Goal: Information Seeking & Learning: Check status

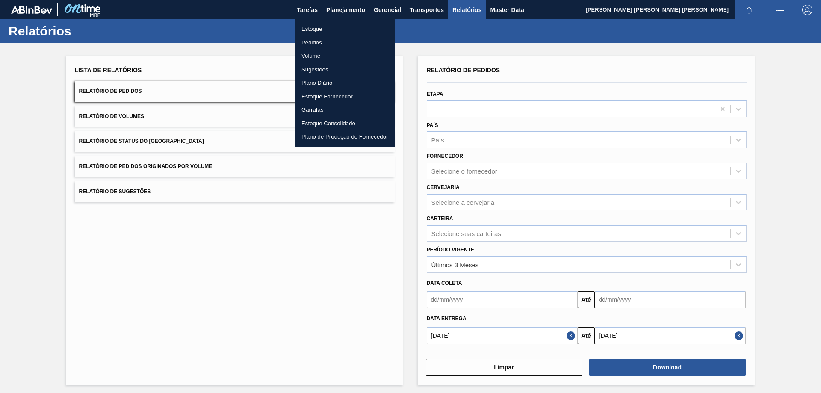
click at [323, 24] on li "Estoque" at bounding box center [344, 29] width 100 height 14
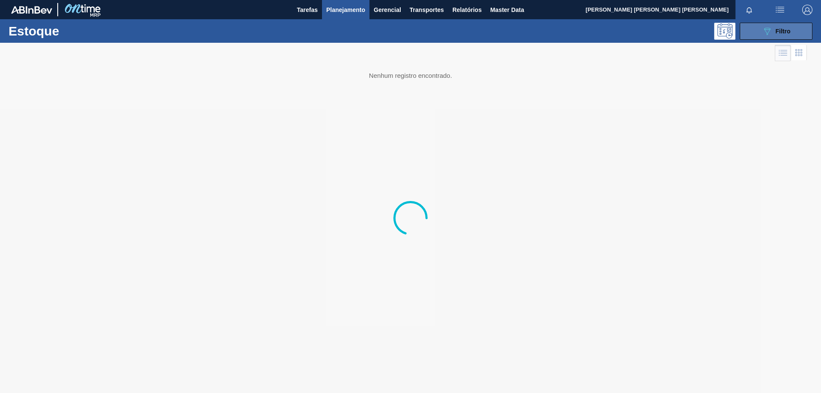
click at [775, 28] on span "Filtro" at bounding box center [782, 31] width 15 height 7
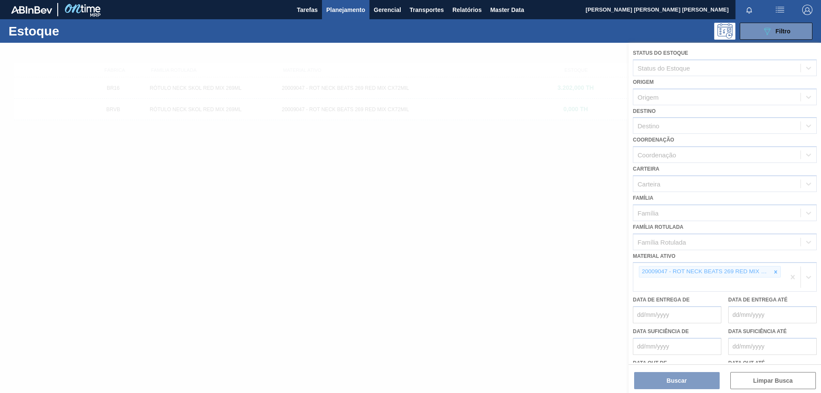
click at [773, 271] on div at bounding box center [410, 218] width 821 height 350
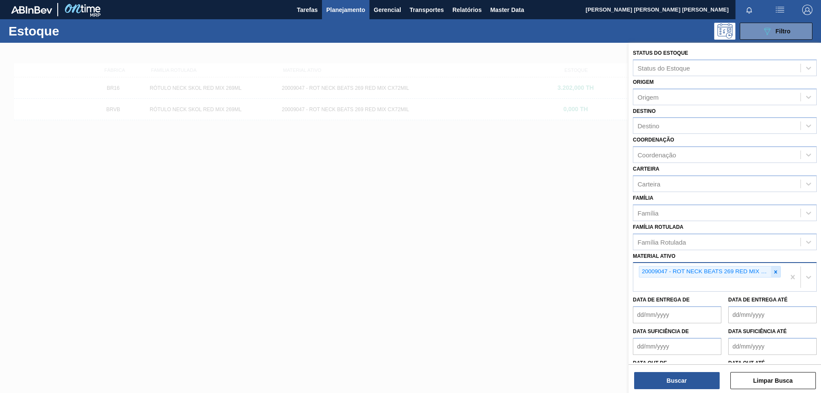
click at [776, 271] on icon at bounding box center [775, 272] width 6 height 6
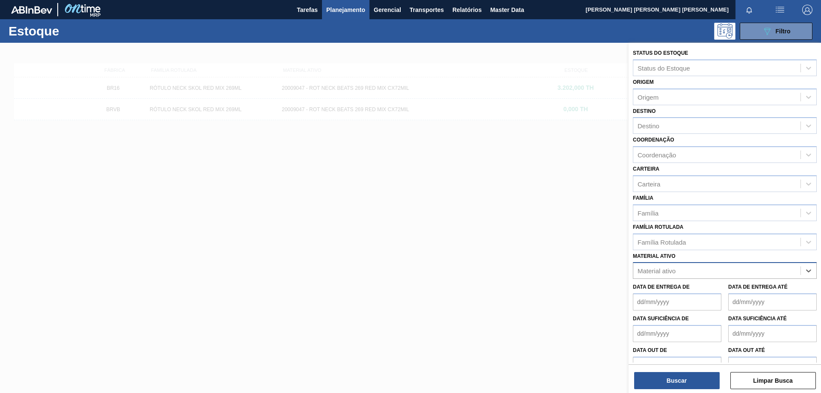
paste ativo "CX CARTAO RED MIX 269ML LN C6"
type ativo "CX CARTAO RED MIX 269ML LN C6"
click at [704, 242] on div "Família Rotulada" at bounding box center [716, 242] width 167 height 12
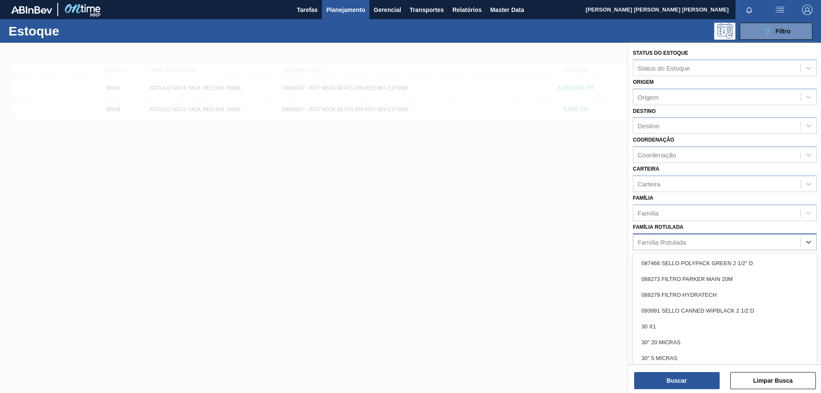
paste Rotulada "CX CARTAO RED MIX 269ML LN C6"
type Rotulada "CX CARTAO RED MIX 269ML LN C6"
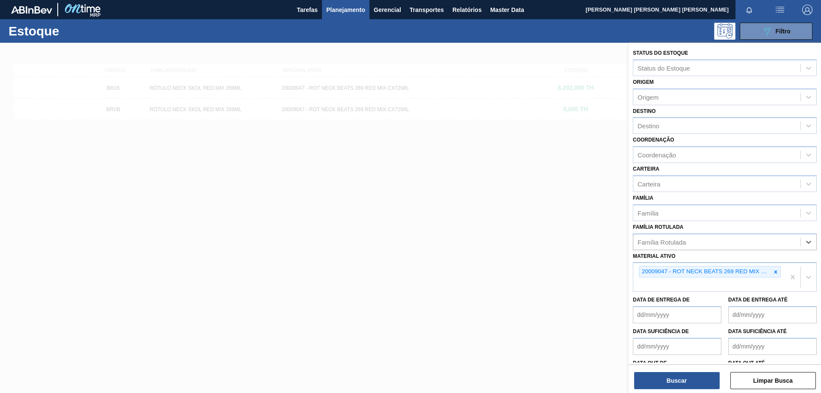
drag, startPoint x: 751, startPoint y: 241, endPoint x: 595, endPoint y: 244, distance: 156.5
click at [628, 244] on div "Status do Estoque Status do Estoque Origem Origem Destino Destino Coordenação C…" at bounding box center [724, 239] width 192 height 393
click at [776, 271] on icon at bounding box center [775, 272] width 6 height 6
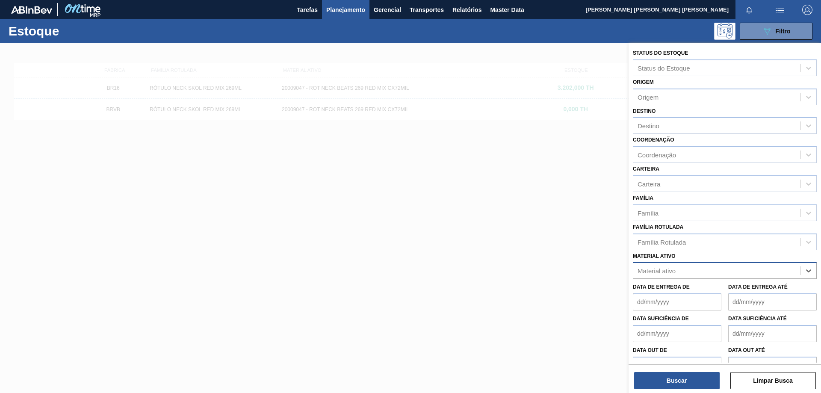
paste ativo "CX CARTAO RED MIX 269ML LN C6"
type ativo "CX CARTAO RED MIX 269ML LN C6"
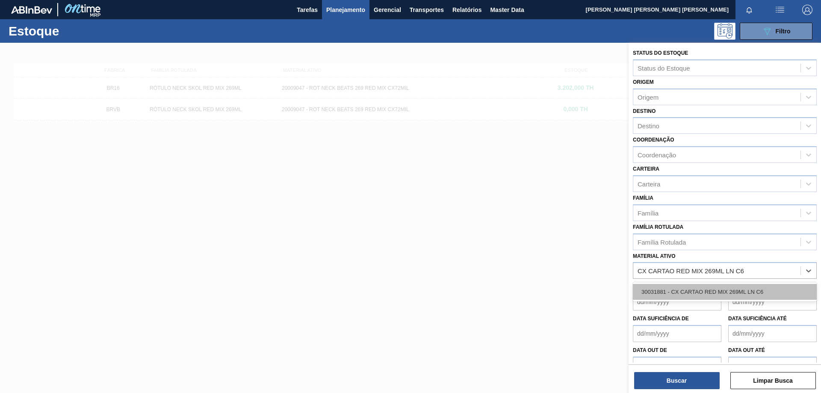
click at [750, 289] on div "30031881 - CX CARTAO RED MIX 269ML LN C6" at bounding box center [725, 292] width 184 height 16
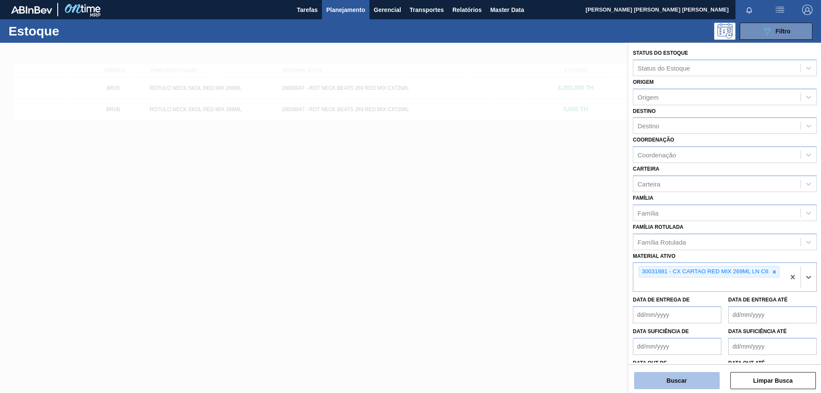
click at [677, 382] on button "Buscar" at bounding box center [676, 380] width 85 height 17
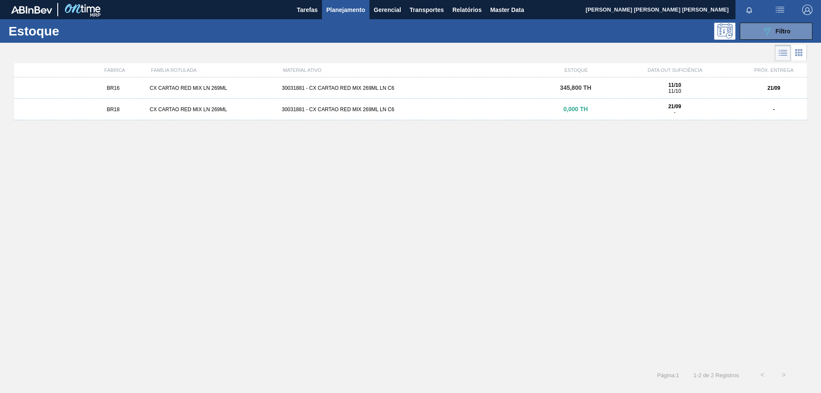
click at [350, 91] on div "30031881 - CX CARTAO RED MIX 269ML LN C6" at bounding box center [410, 88] width 264 height 6
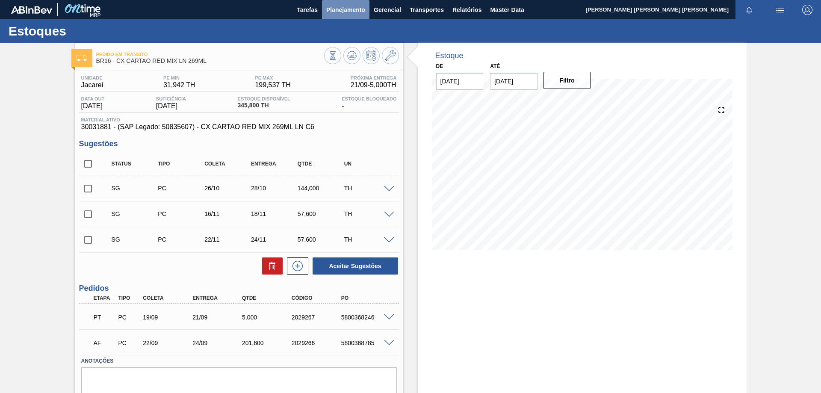
click at [333, 9] on span "Planejamento" at bounding box center [345, 10] width 39 height 10
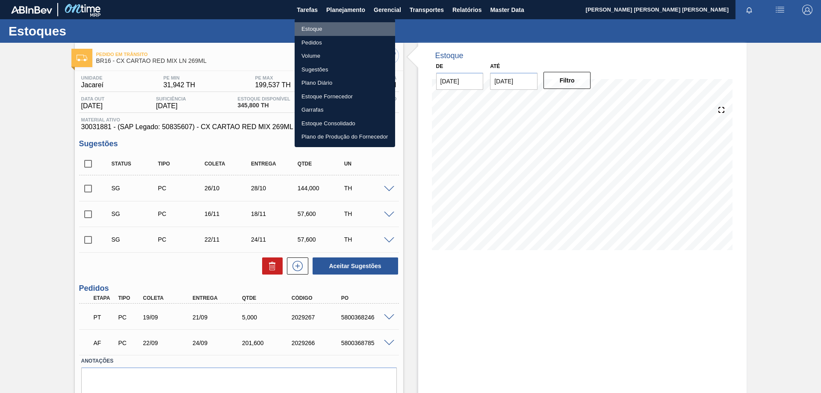
click at [320, 26] on li "Estoque" at bounding box center [344, 29] width 100 height 14
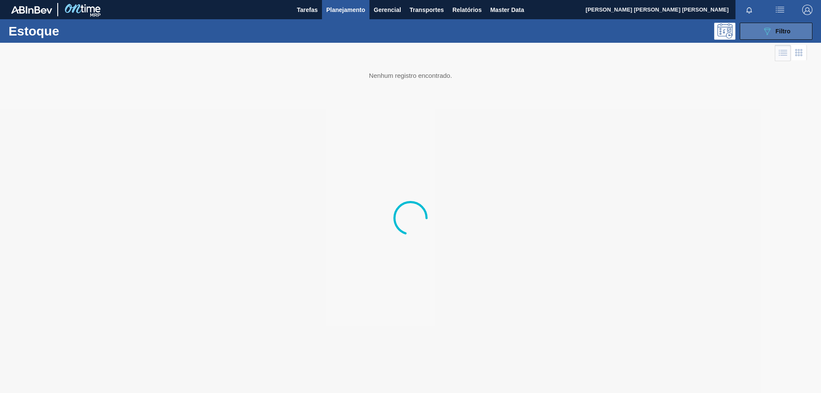
click at [758, 28] on button "089F7B8B-B2A5-4AFE-B5C0-19BA573D28AC Filtro" at bounding box center [775, 31] width 73 height 17
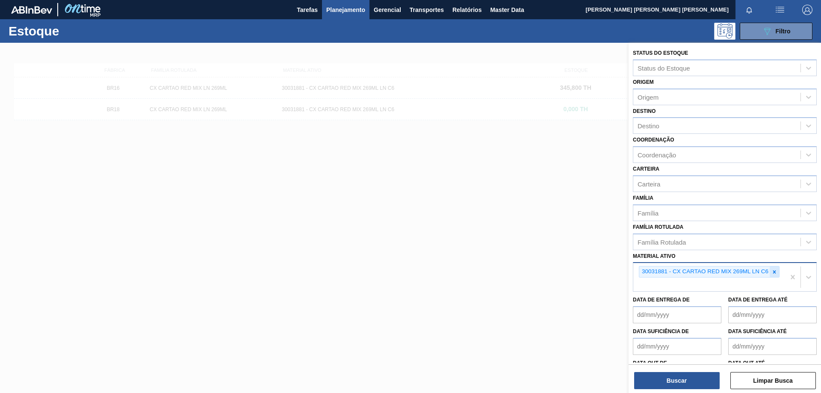
click at [777, 273] on div at bounding box center [773, 271] width 9 height 11
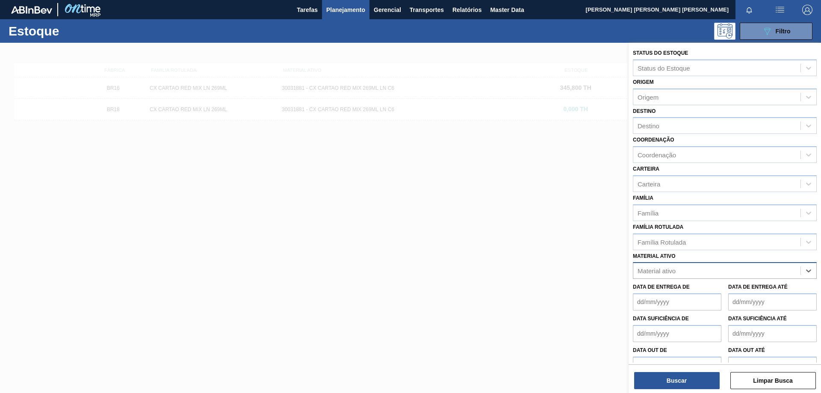
paste ativo "AROMA CARAMBOLA GIN TONIC"
drag, startPoint x: 671, startPoint y: 269, endPoint x: 578, endPoint y: 273, distance: 93.7
click at [628, 273] on div "Status do Estoque Status do Estoque Origem Origem Destino Destino Coordenação C…" at bounding box center [724, 239] width 192 height 393
type ativo "AROMA CARAMBOLA GIN TONIC"
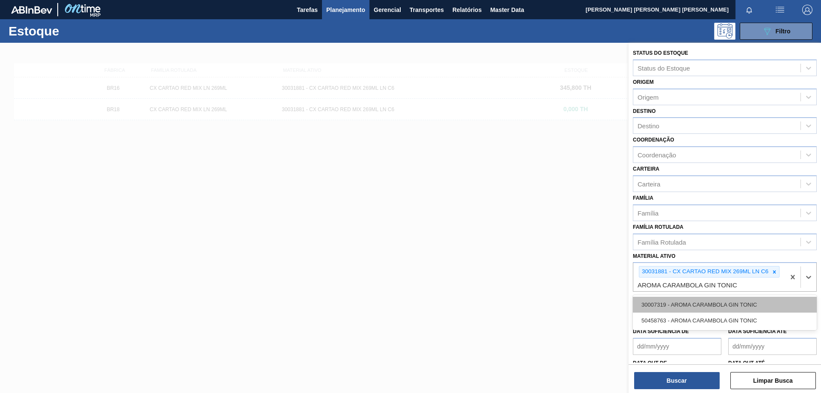
click at [695, 303] on div "30007319 - AROMA CARAMBOLA GIN TONIC" at bounding box center [725, 305] width 184 height 16
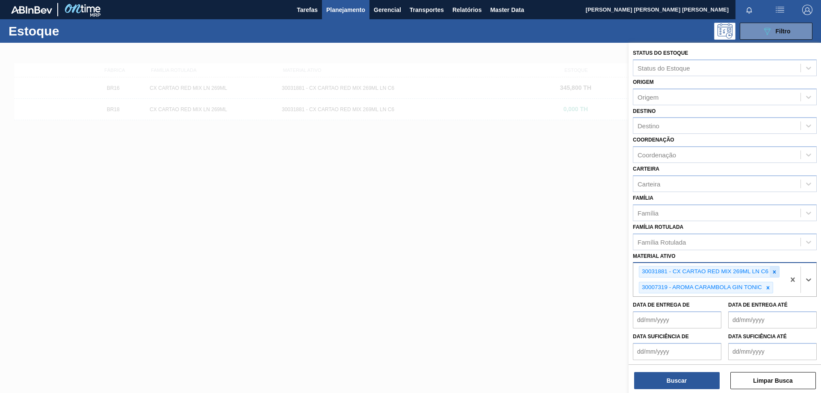
click at [773, 271] on icon at bounding box center [774, 271] width 3 height 3
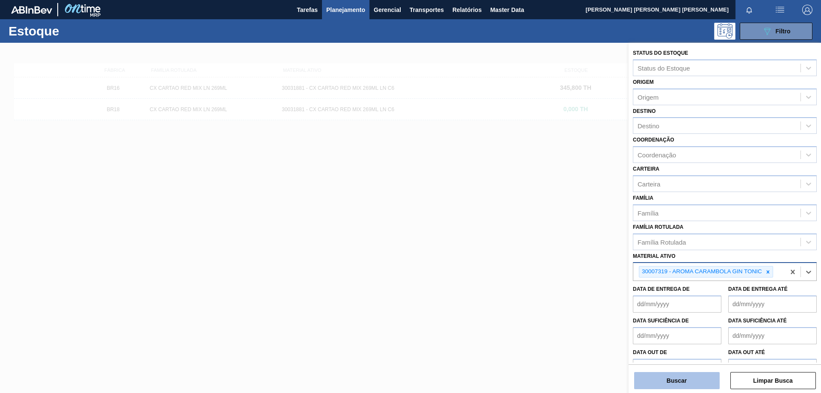
click at [698, 374] on button "Buscar" at bounding box center [676, 380] width 85 height 17
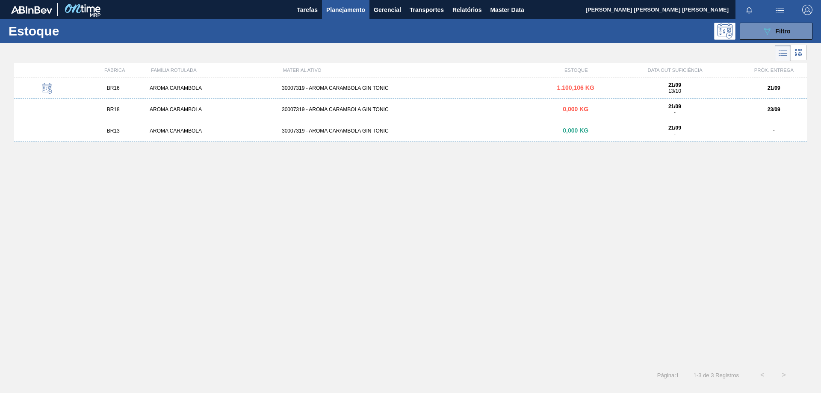
click at [197, 88] on div "AROMA CARAMBOLA" at bounding box center [212, 88] width 132 height 6
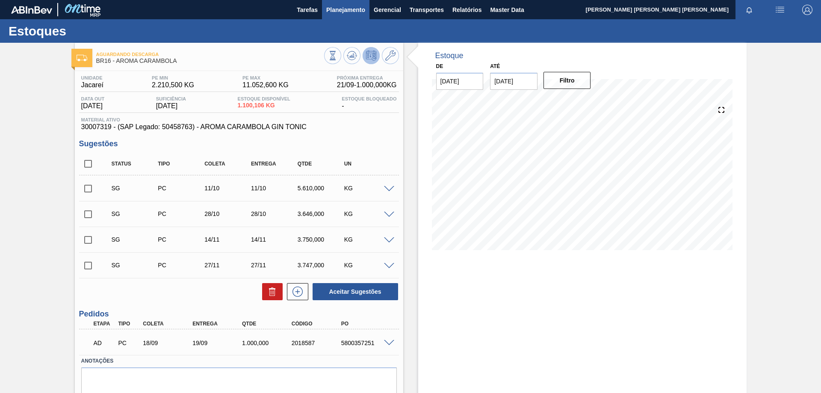
click at [350, 12] on span "Planejamento" at bounding box center [345, 10] width 39 height 10
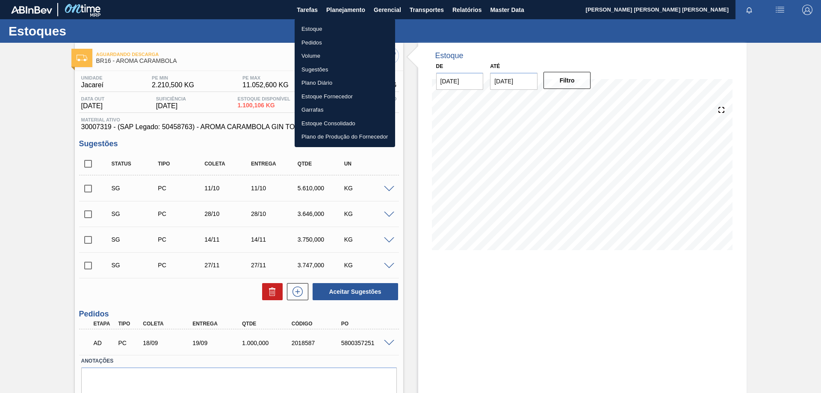
drag, startPoint x: 308, startPoint y: 33, endPoint x: 349, endPoint y: 32, distance: 40.6
click at [308, 32] on li "Estoque" at bounding box center [344, 29] width 100 height 14
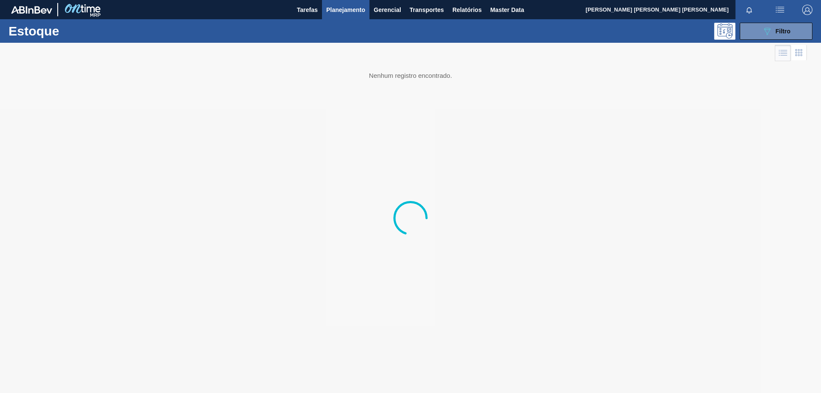
drag, startPoint x: 803, startPoint y: 28, endPoint x: 793, endPoint y: 79, distance: 52.3
click at [803, 27] on button "089F7B8B-B2A5-4AFE-B5C0-19BA573D28AC Filtro" at bounding box center [775, 31] width 73 height 17
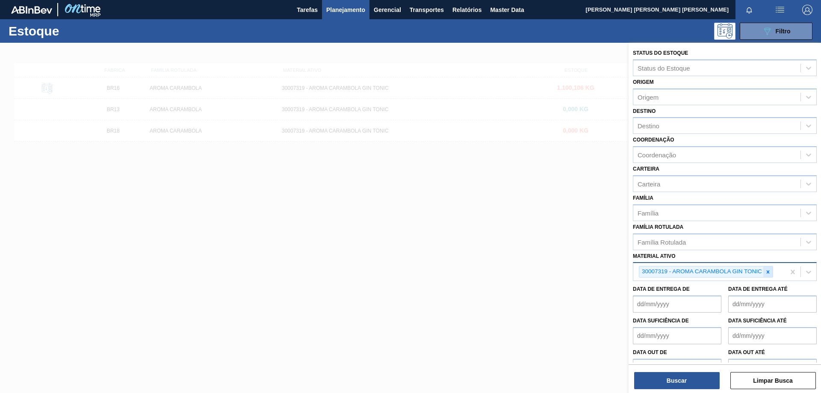
click at [768, 273] on icon at bounding box center [767, 271] width 3 height 3
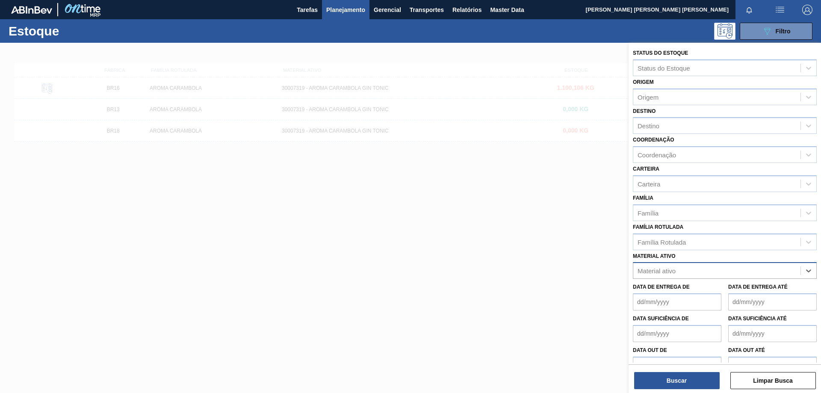
paste ativo "CX CARTAO GT 269ML LN C6 NIV25"
type ativo "CX CARTAO GT 269ML LN C6 NIV25"
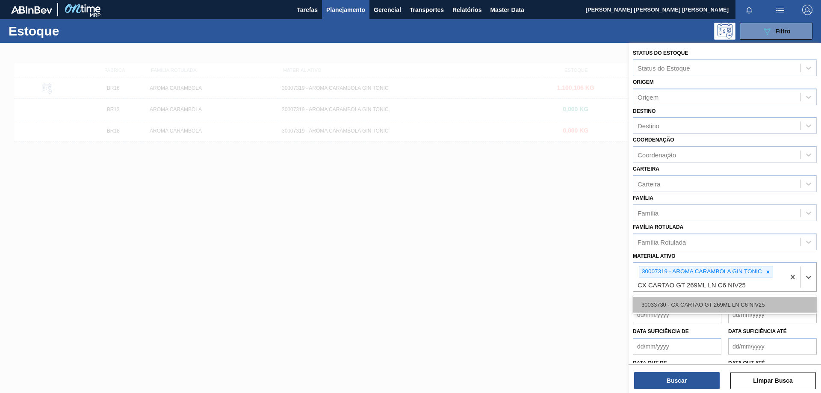
click at [716, 306] on div "30033730 - CX CARTAO GT 269ML LN C6 NIV25" at bounding box center [725, 305] width 184 height 16
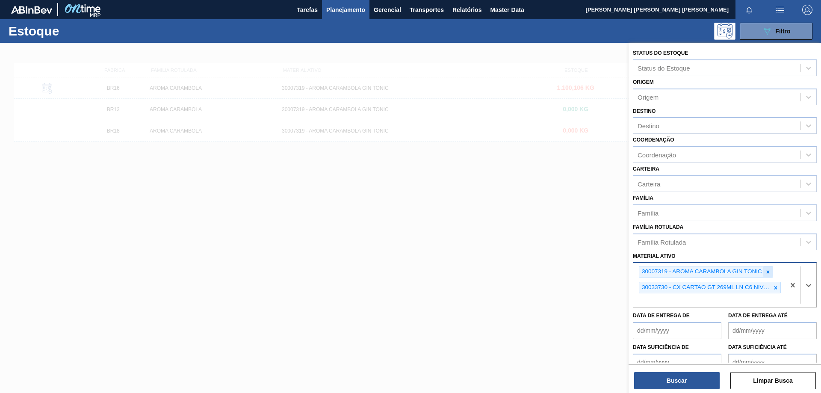
click at [768, 269] on icon at bounding box center [768, 272] width 6 height 6
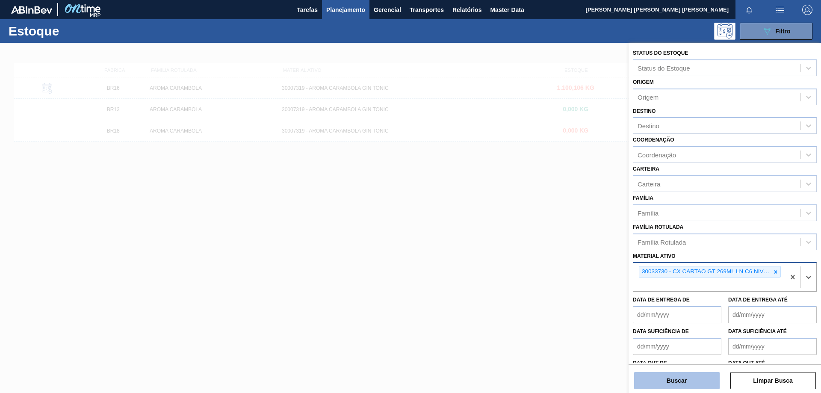
click at [683, 379] on button "Buscar" at bounding box center [676, 380] width 85 height 17
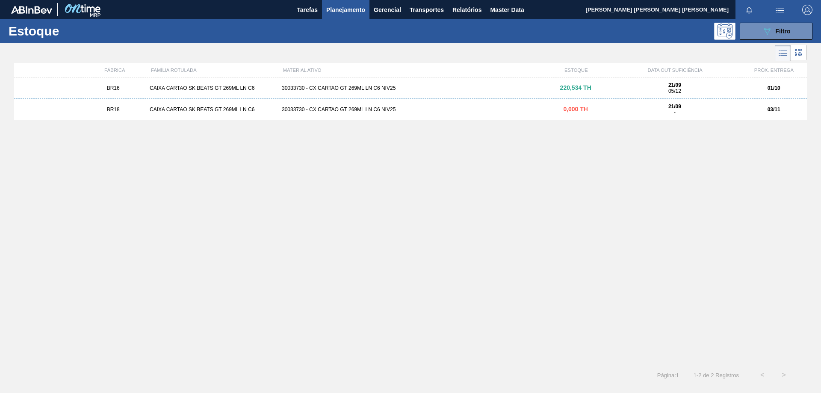
click at [344, 86] on div "30033730 - CX CARTAO GT 269ML LN C6 NIV25" at bounding box center [410, 88] width 264 height 6
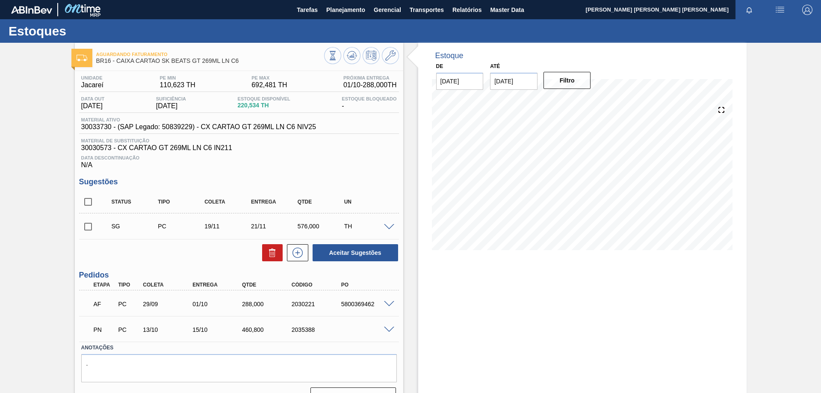
click at [385, 302] on span at bounding box center [389, 304] width 10 height 6
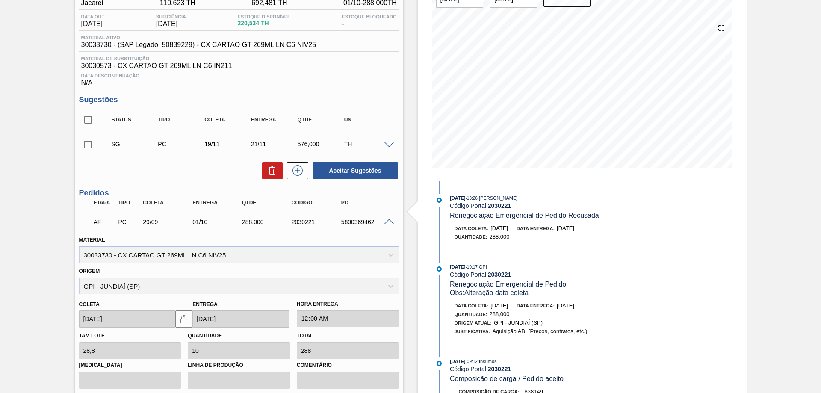
scroll to position [85, 0]
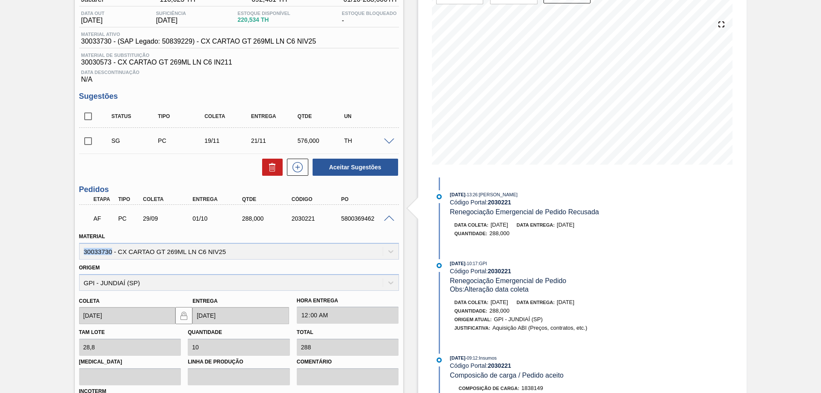
drag, startPoint x: 111, startPoint y: 252, endPoint x: 74, endPoint y: 254, distance: 36.8
click at [74, 254] on div "Aguardando Faturamento BR16 - CAIXA CARTAO SK BEATS GT 269ML LN C6 Unidade Jaca…" at bounding box center [410, 245] width 821 height 576
copy div "30033730"
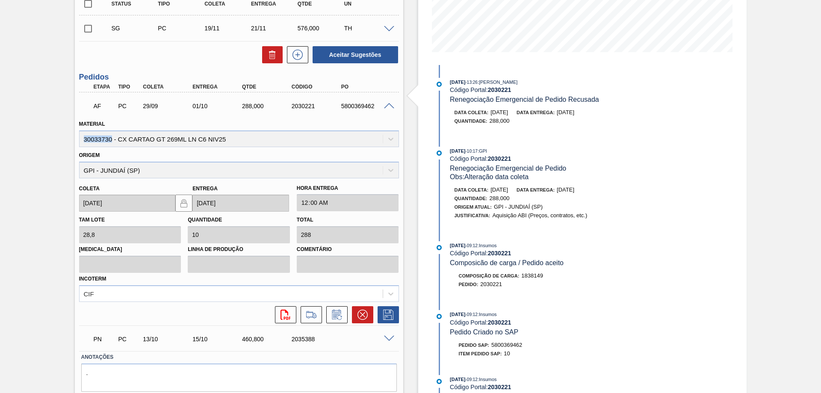
scroll to position [214, 0]
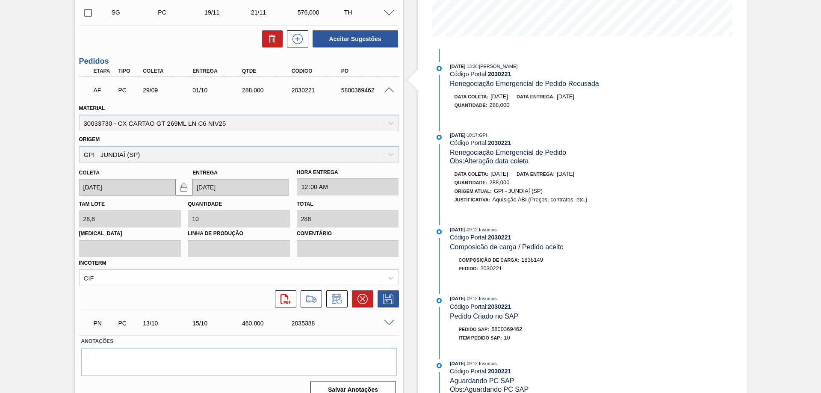
click at [500, 96] on span "[DATE]" at bounding box center [499, 96] width 18 height 6
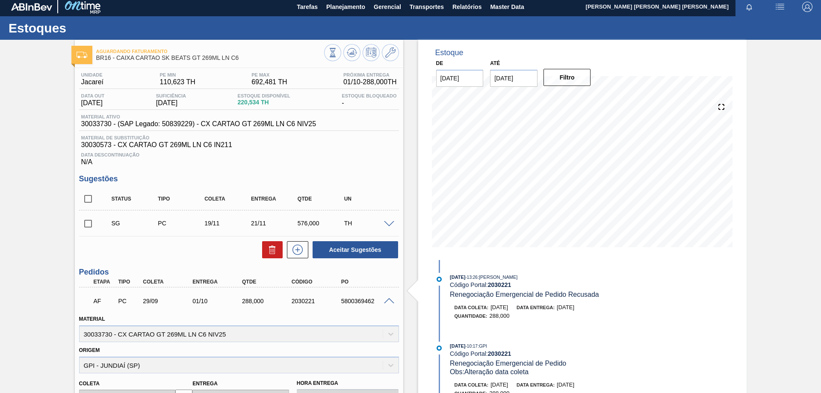
scroll to position [0, 0]
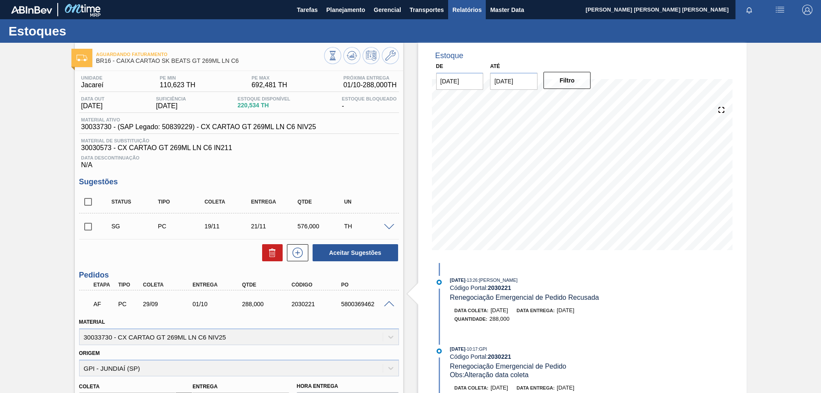
click at [468, 10] on span "Relatórios" at bounding box center [466, 10] width 29 height 10
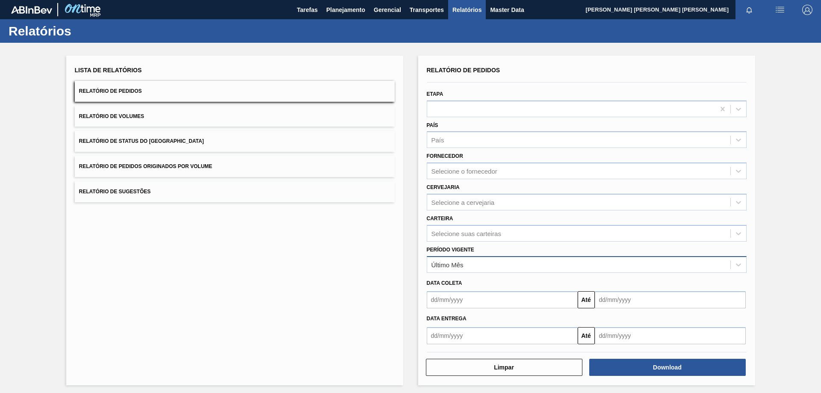
click at [463, 261] on div "Último Mês" at bounding box center [578, 264] width 303 height 12
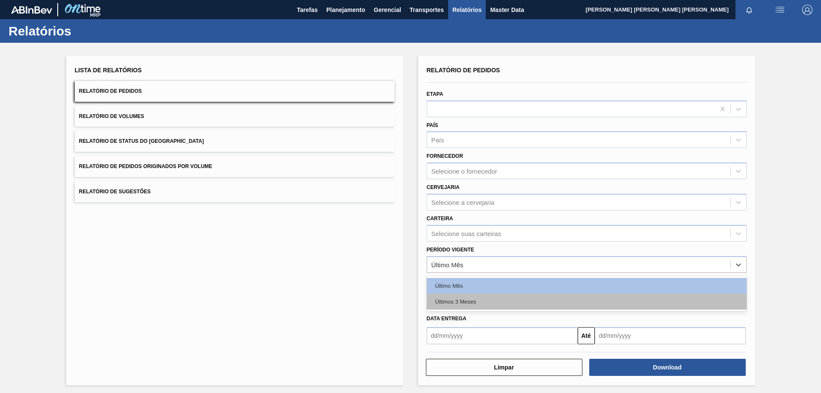
click at [450, 305] on div "Últimos 3 Meses" at bounding box center [587, 302] width 320 height 16
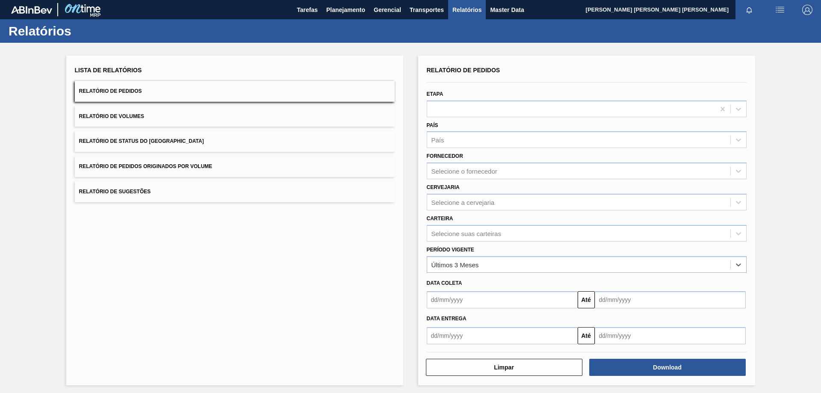
click at [454, 335] on input "text" at bounding box center [502, 335] width 151 height 17
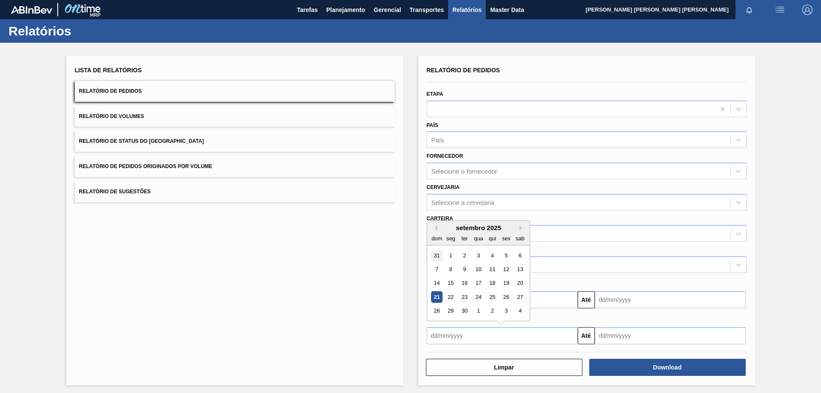
click at [437, 254] on div "31" at bounding box center [437, 256] width 12 height 12
type input "[DATE]"
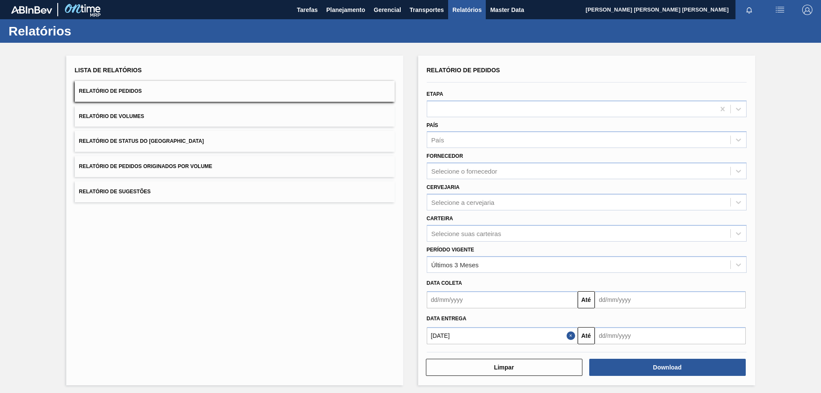
click at [615, 332] on input "text" at bounding box center [670, 335] width 151 height 17
click at [688, 227] on button "Next Month" at bounding box center [690, 228] width 6 height 6
click at [671, 312] on div "31" at bounding box center [674, 311] width 12 height 12
type input "[DATE]"
click at [792, 300] on div "Lista de Relatórios Relatório de Pedidos Relatório de Volumes Relatório de Stat…" at bounding box center [410, 219] width 821 height 353
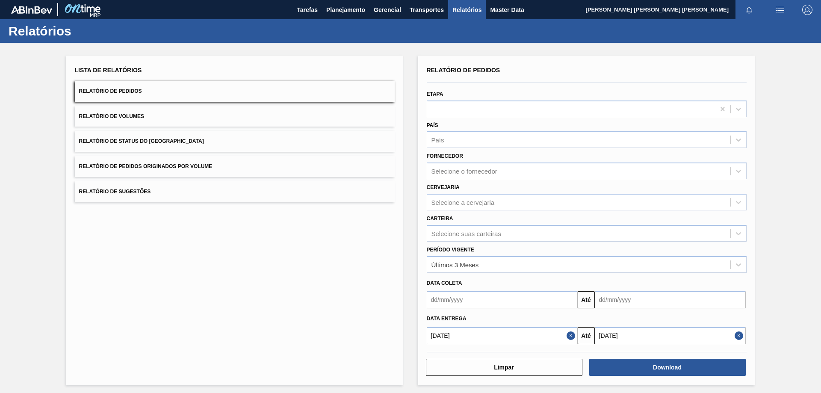
click at [568, 338] on button "Close" at bounding box center [571, 335] width 11 height 17
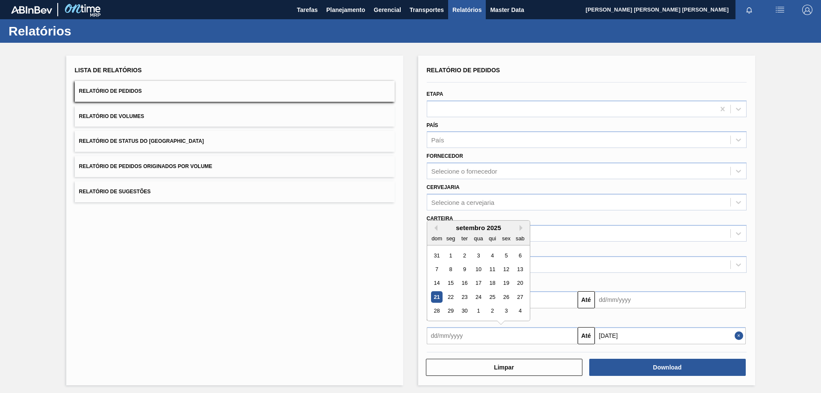
click at [435, 332] on input "text" at bounding box center [502, 335] width 151 height 17
click at [448, 256] on div "1" at bounding box center [451, 256] width 12 height 12
type input "[DATE]"
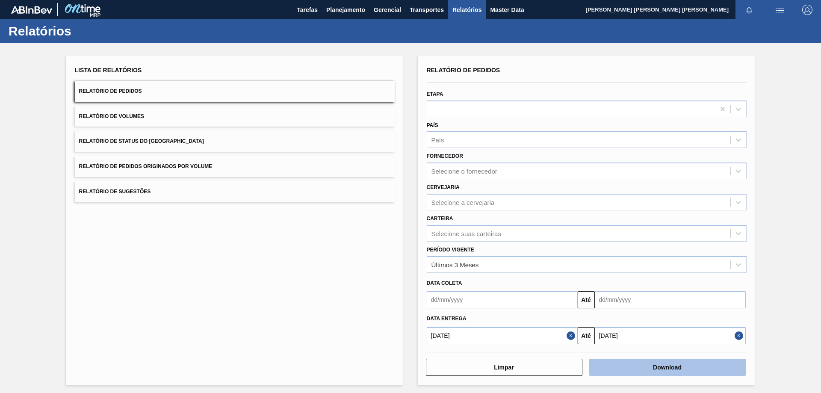
click at [677, 366] on button "Download" at bounding box center [667, 367] width 156 height 17
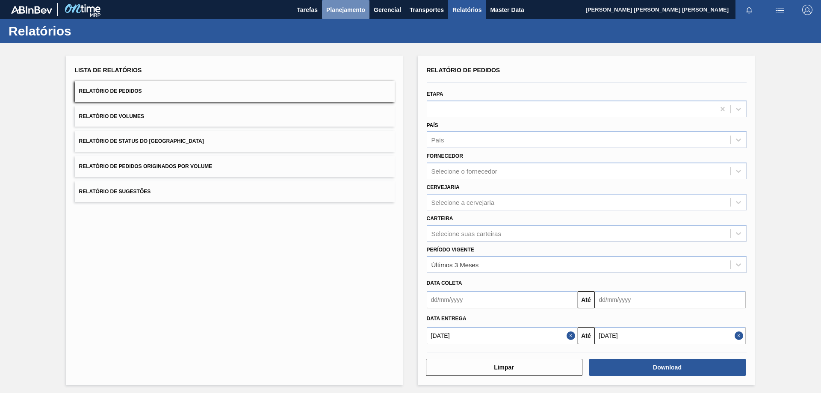
click at [344, 15] on button "Planejamento" at bounding box center [345, 9] width 47 height 19
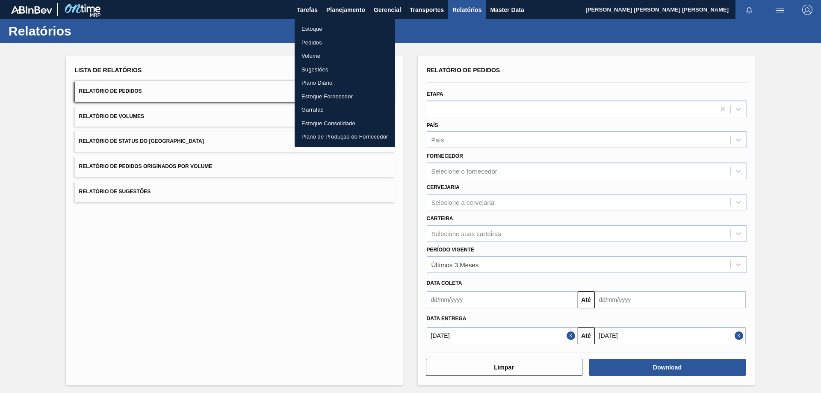
click at [323, 28] on li "Estoque" at bounding box center [344, 29] width 100 height 14
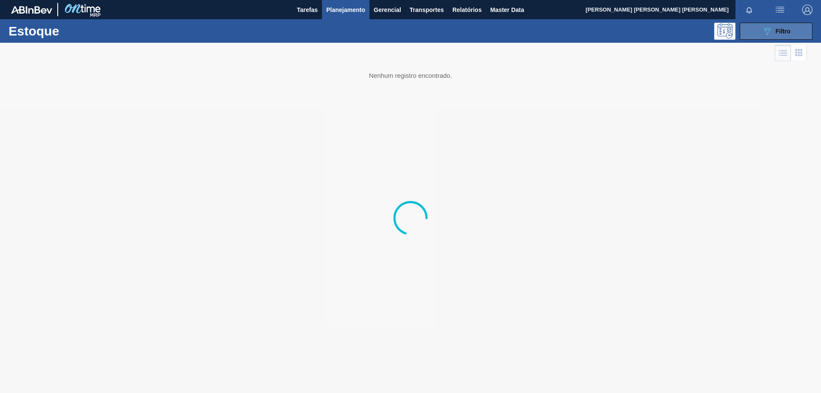
click at [798, 30] on button "089F7B8B-B2A5-4AFE-B5C0-19BA573D28AC Filtro" at bounding box center [775, 31] width 73 height 17
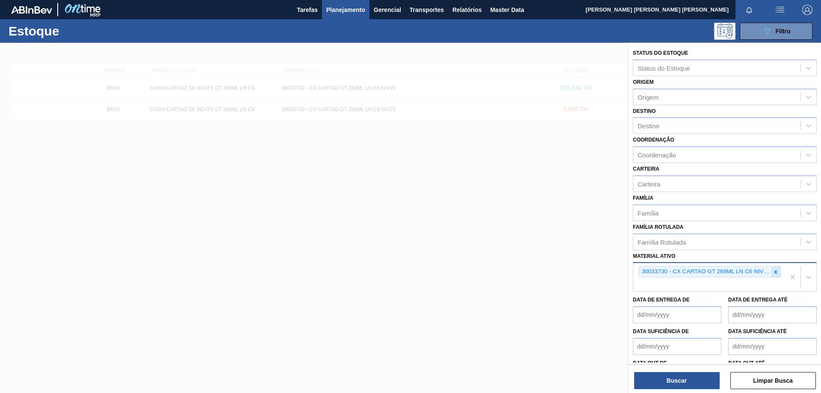
click at [771, 274] on div at bounding box center [775, 271] width 9 height 11
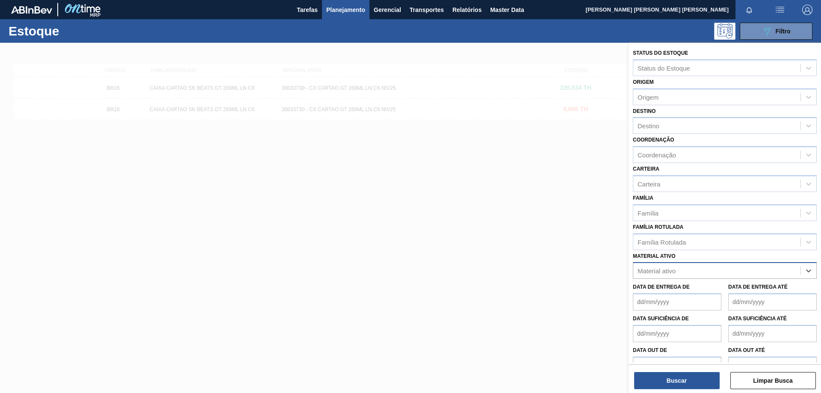
paste ativo "AROMA CARAMBOLA GIN TONIC"
drag, startPoint x: 671, startPoint y: 270, endPoint x: 578, endPoint y: 270, distance: 93.2
click at [628, 270] on div "Status do Estoque Status do Estoque Origem Origem Destino Destino Coordenação C…" at bounding box center [724, 239] width 192 height 393
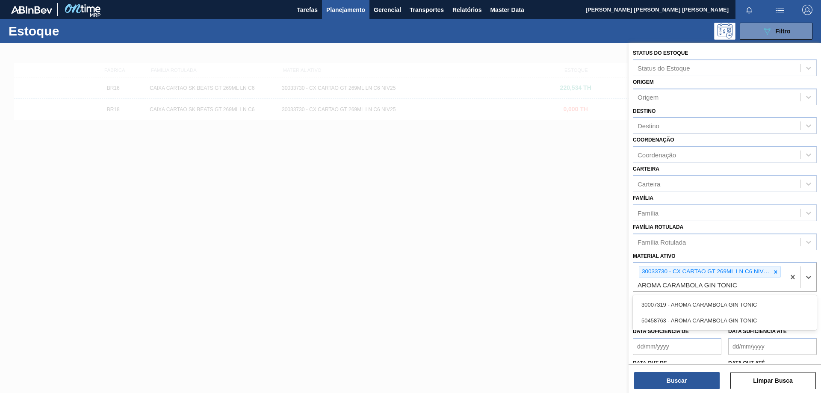
type ativo "AROMA CARAMBOLA GIN TONIC"
click at [711, 310] on div "30007319 - AROMA CARAMBOLA GIN TONIC" at bounding box center [725, 305] width 184 height 16
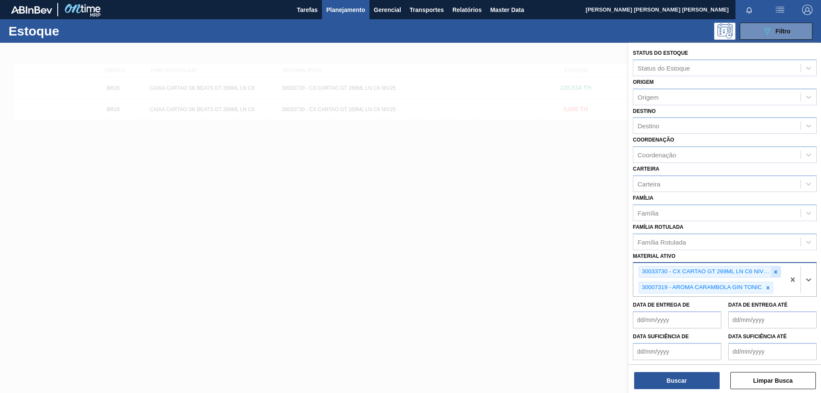
click at [777, 275] on div at bounding box center [775, 271] width 9 height 11
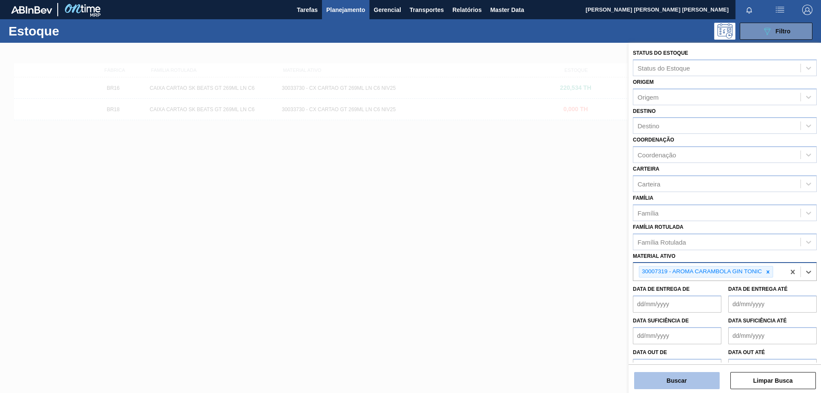
click at [686, 378] on button "Buscar" at bounding box center [676, 380] width 85 height 17
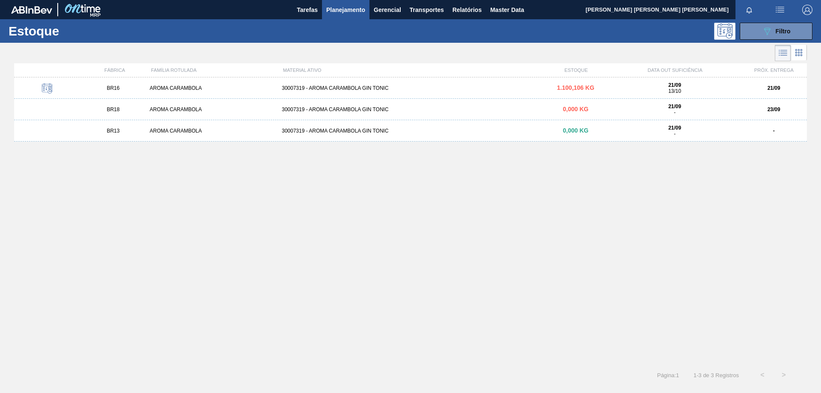
click at [361, 109] on div "30007319 - AROMA CARAMBOLA GIN TONIC" at bounding box center [410, 109] width 264 height 6
click at [365, 130] on div "30007319 - AROMA CARAMBOLA GIN TONIC" at bounding box center [410, 131] width 264 height 6
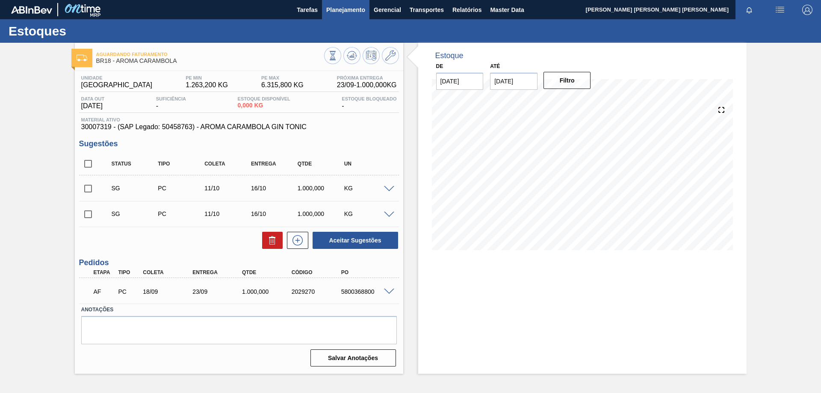
click at [349, 7] on span "Planejamento" at bounding box center [345, 10] width 39 height 10
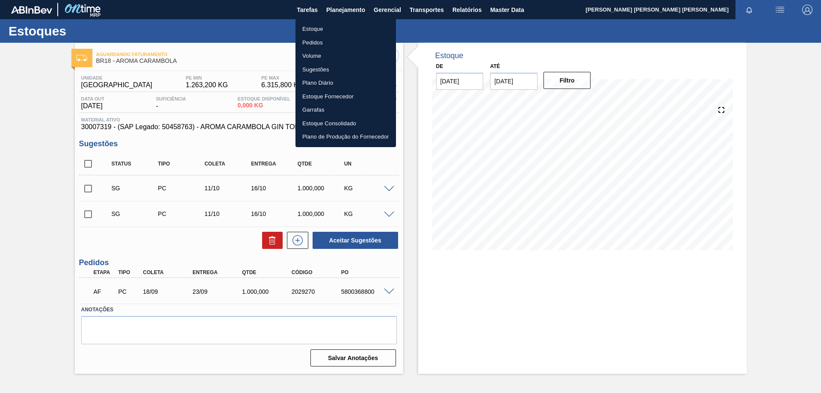
click at [311, 27] on li "Estoque" at bounding box center [345, 29] width 100 height 14
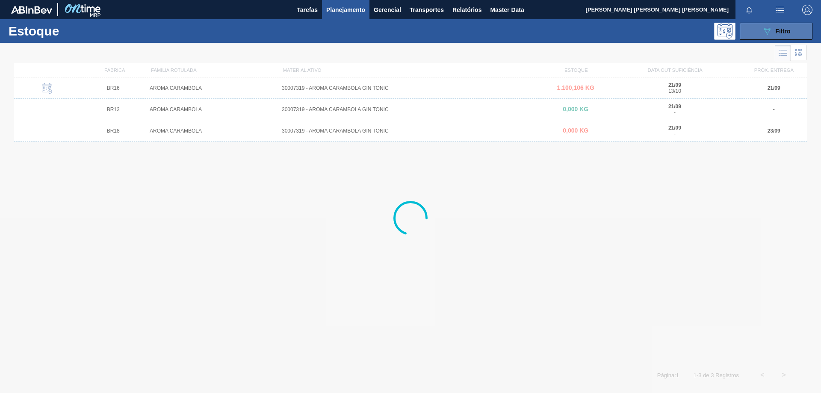
click at [795, 26] on button "089F7B8B-B2A5-4AFE-B5C0-19BA573D28AC Filtro" at bounding box center [775, 31] width 73 height 17
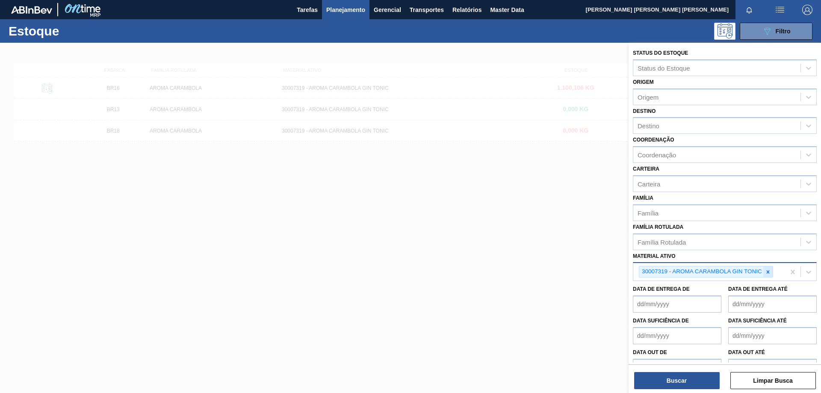
click at [765, 272] on icon at bounding box center [768, 272] width 6 height 6
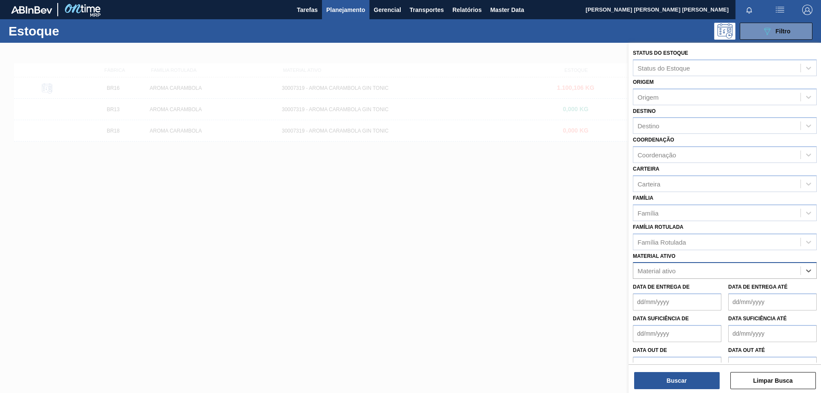
paste ativo "CORANTE CARAMELO PARA BLACK;25KG"
drag, startPoint x: 669, startPoint y: 271, endPoint x: 550, endPoint y: 271, distance: 118.8
click at [628, 271] on div "Status do Estoque Status do Estoque Origem Origem Destino Destino Coordenação C…" at bounding box center [724, 239] width 192 height 393
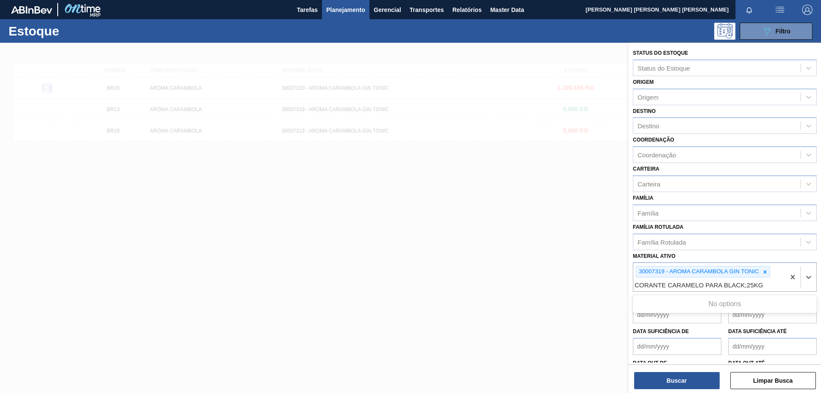
scroll to position [0, 0]
type ativo "CORANTE CARAMELO PARA BLACK;25KG"
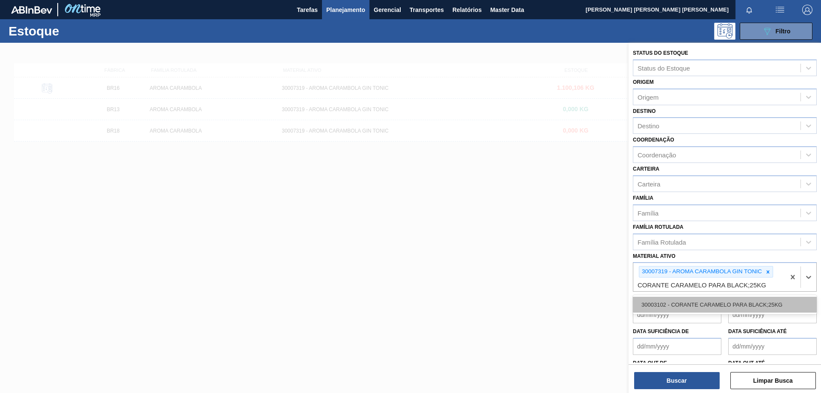
click at [711, 302] on div "30003102 - CORANTE CARAMELO PARA BLACK;25KG" at bounding box center [725, 305] width 184 height 16
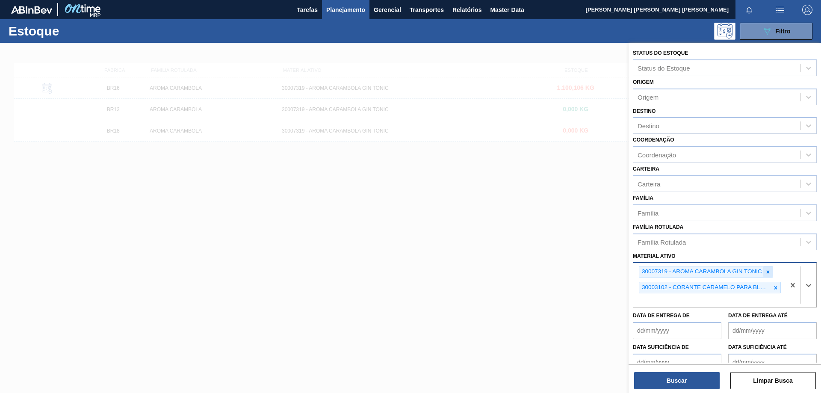
click at [767, 271] on icon at bounding box center [767, 271] width 3 height 3
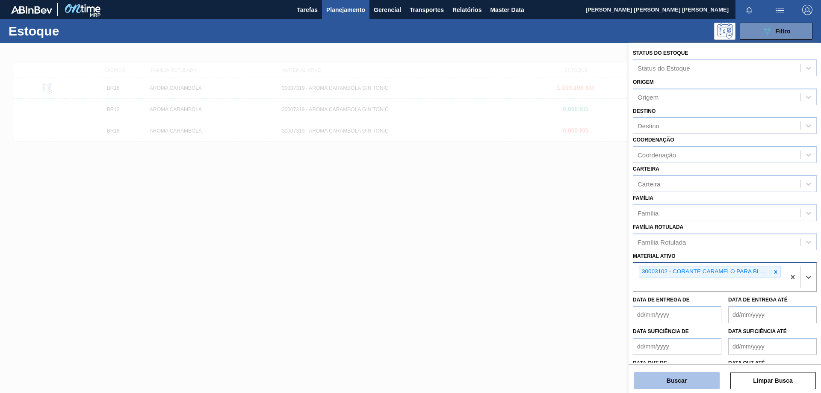
click at [686, 380] on button "Buscar" at bounding box center [676, 380] width 85 height 17
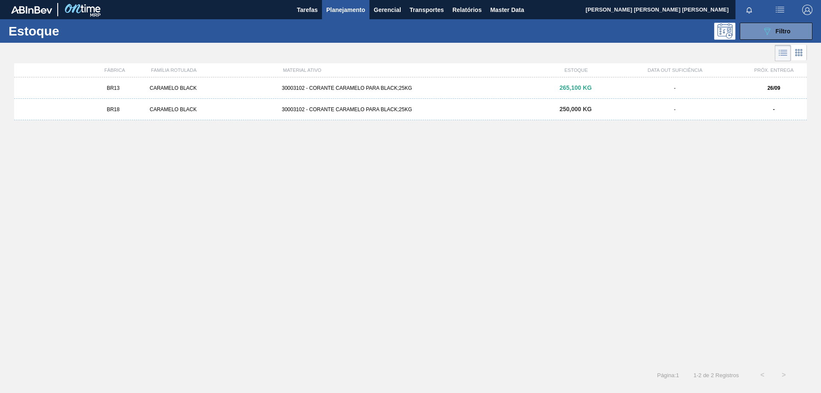
click at [325, 111] on div "30003102 - CORANTE CARAMELO PARA BLACK;25KG" at bounding box center [410, 109] width 264 height 6
click at [345, 106] on div "BR18 CARAMELO BLACK 30003102 - CORANTE CARAMELO PARA BLACK;25KG 250,000 KG - -" at bounding box center [410, 109] width 792 height 21
click at [493, 83] on div "BR13 CARAMELO BLACK 30003102 - CORANTE CARAMELO PARA BLACK;25KG 265,100 KG - 26…" at bounding box center [410, 87] width 792 height 21
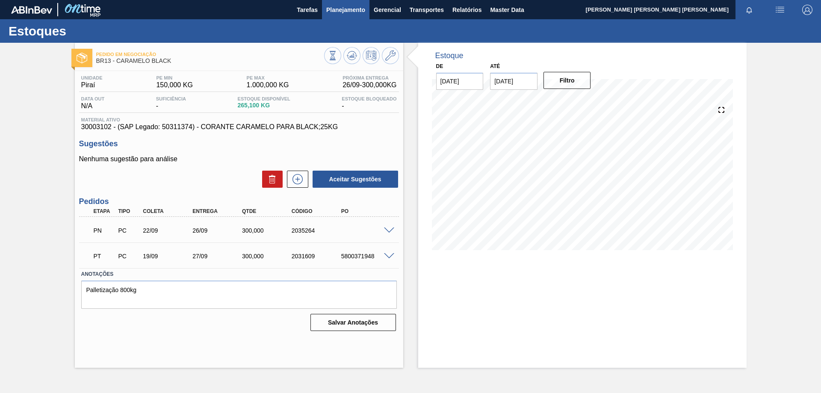
click at [345, 9] on span "Planejamento" at bounding box center [345, 10] width 39 height 10
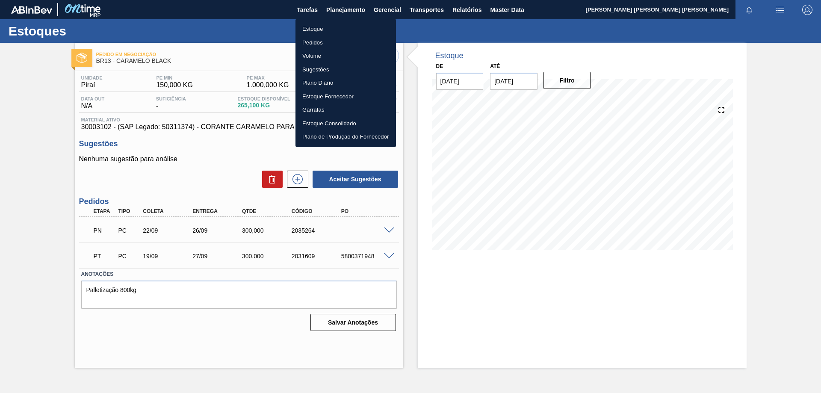
click at [309, 28] on li "Estoque" at bounding box center [345, 29] width 100 height 14
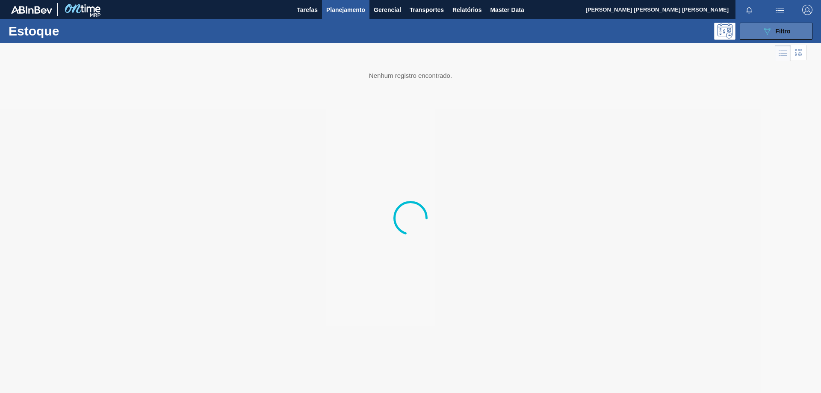
click at [781, 33] on span "Filtro" at bounding box center [782, 31] width 15 height 7
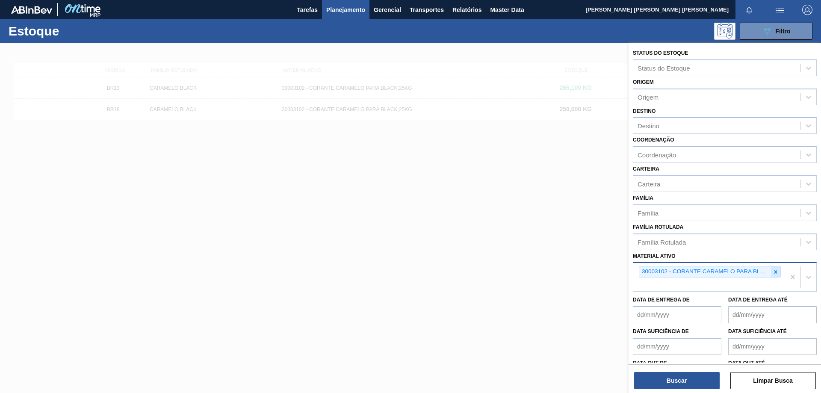
click at [776, 272] on icon at bounding box center [775, 272] width 6 height 6
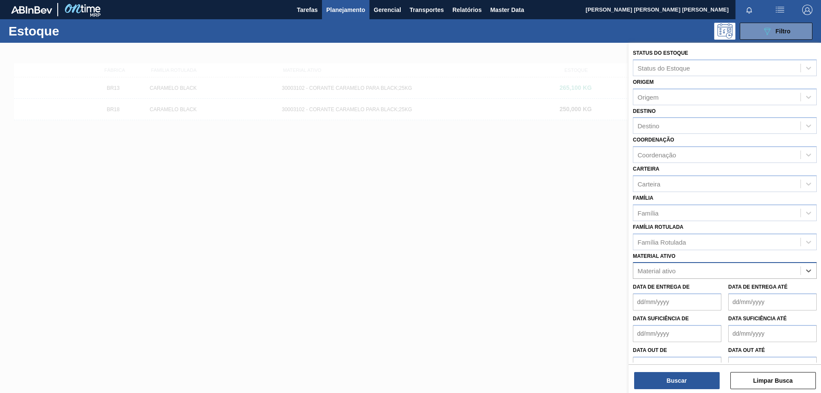
paste ativo "AROMA LEMON LIME FLAVOUR"
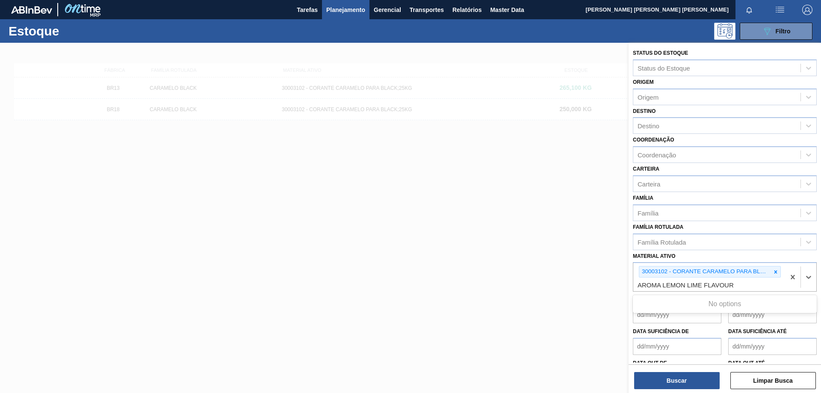
drag, startPoint x: 673, startPoint y: 285, endPoint x: 591, endPoint y: 285, distance: 82.1
click at [628, 285] on div "Status do Estoque Status do Estoque Origem Origem Destino Destino Coordenação C…" at bounding box center [724, 239] width 192 height 393
type ativo "AROMA LEMON LIME FLAVOUR"
click at [699, 307] on div "30034752 - AROMA LEMON LIME FLAVOUR" at bounding box center [725, 305] width 184 height 16
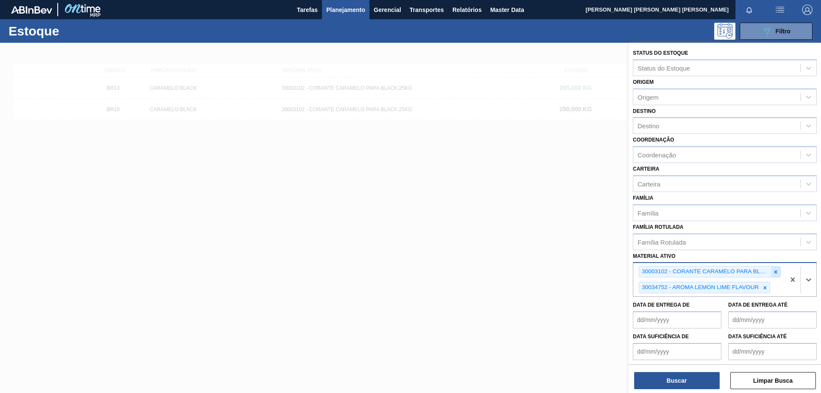
click at [773, 274] on icon at bounding box center [775, 272] width 6 height 6
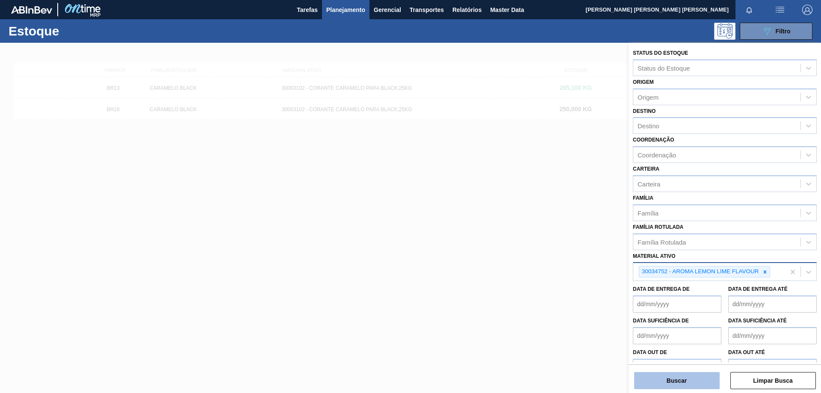
click at [668, 372] on button "Buscar" at bounding box center [676, 380] width 85 height 17
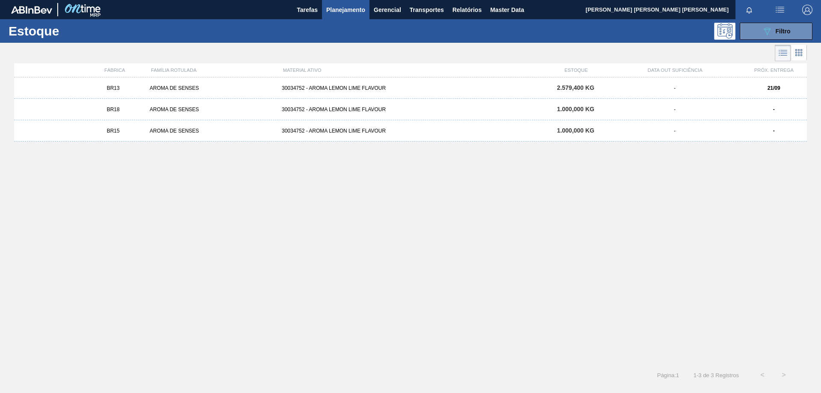
click at [383, 108] on div "30034752 - AROMA LEMON LIME FLAVOUR" at bounding box center [410, 109] width 264 height 6
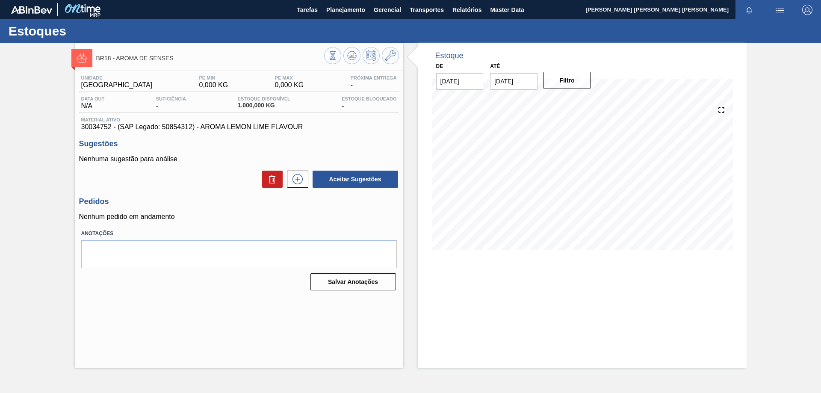
click at [519, 76] on input "[DATE]" at bounding box center [513, 81] width 47 height 17
click at [494, 157] on div "12 13 14 15 16 17 18" at bounding box center [541, 157] width 97 height 14
click at [501, 153] on div "12" at bounding box center [500, 157] width 12 height 12
type input "[DATE]"
click at [565, 81] on button "Filtro" at bounding box center [566, 80] width 47 height 17
